Goal: Transaction & Acquisition: Purchase product/service

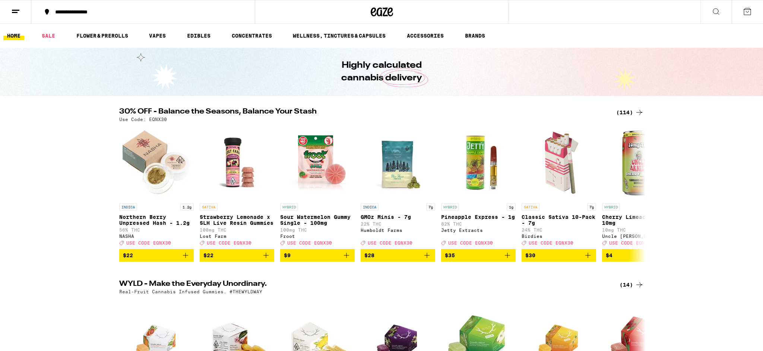
click at [712, 9] on icon at bounding box center [715, 11] width 9 height 9
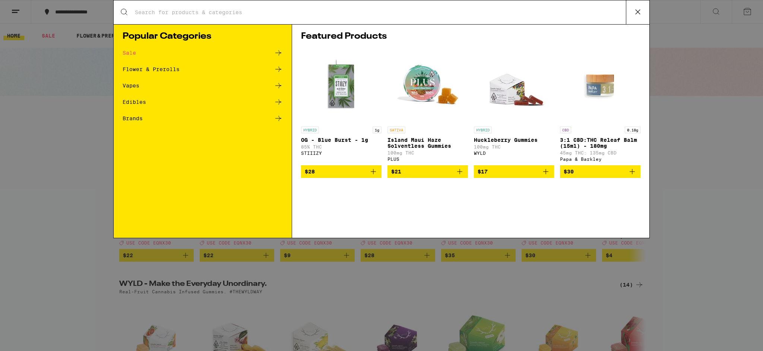
click at [308, 18] on div "Search for Products" at bounding box center [382, 12] width 536 height 24
click at [298, 15] on input "Search for Products" at bounding box center [379, 12] width 491 height 7
type input "garlic starship"
